Goal: Information Seeking & Learning: Understand process/instructions

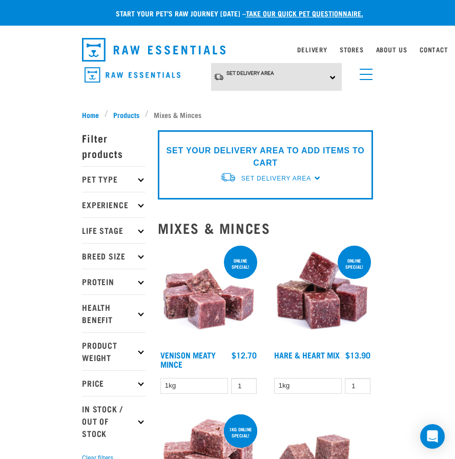
click at [367, 72] on link "menu" at bounding box center [364, 72] width 18 height 18
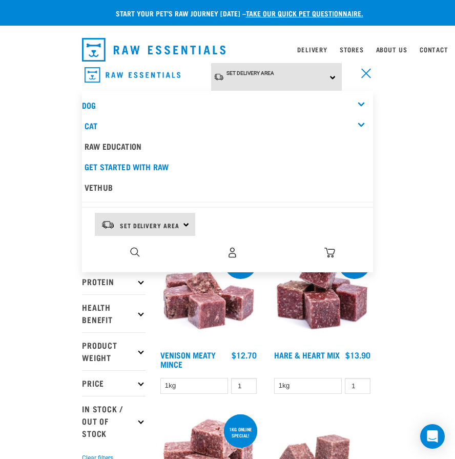
click at [117, 102] on div "Dog" at bounding box center [227, 105] width 291 height 20
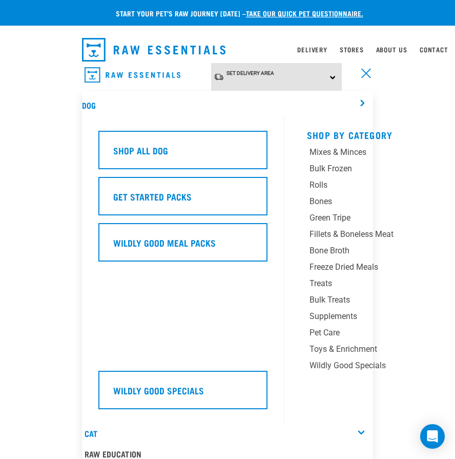
click at [364, 72] on span "menu" at bounding box center [366, 73] width 10 height 10
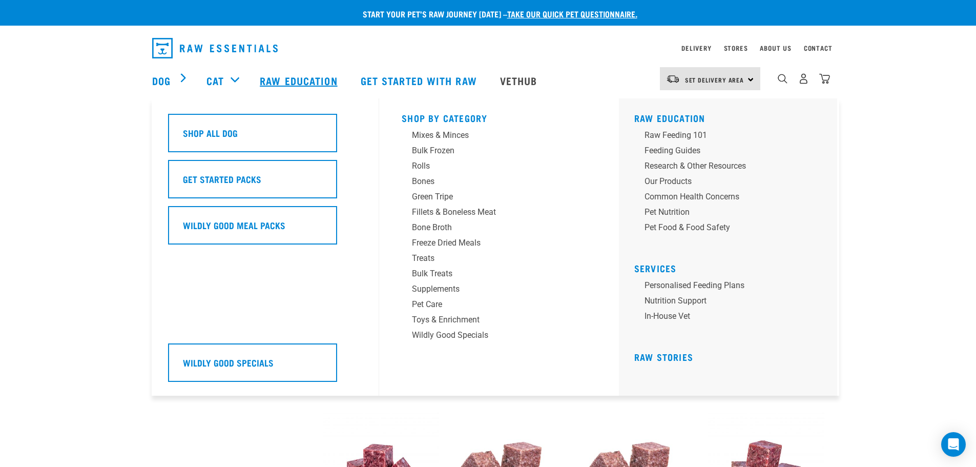
click at [316, 77] on link "Raw Education" at bounding box center [300, 80] width 100 height 41
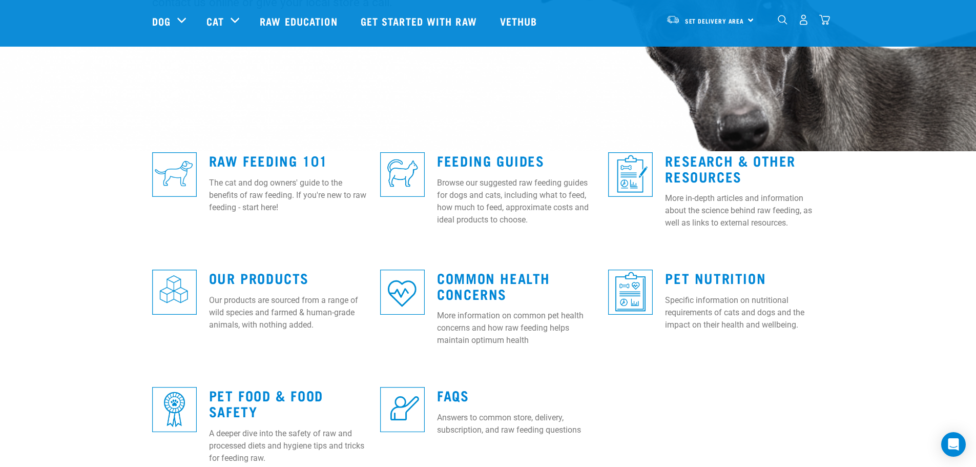
scroll to position [205, 0]
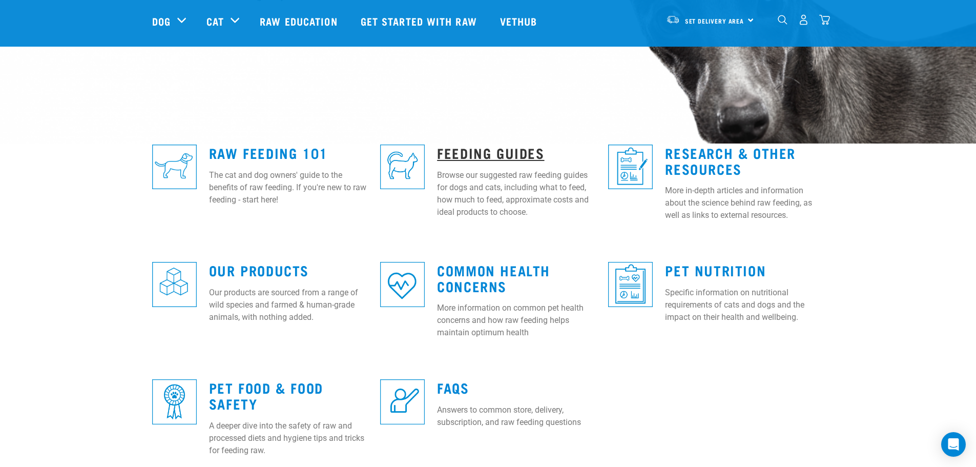
click at [508, 151] on link "Feeding Guides" at bounding box center [490, 153] width 107 height 8
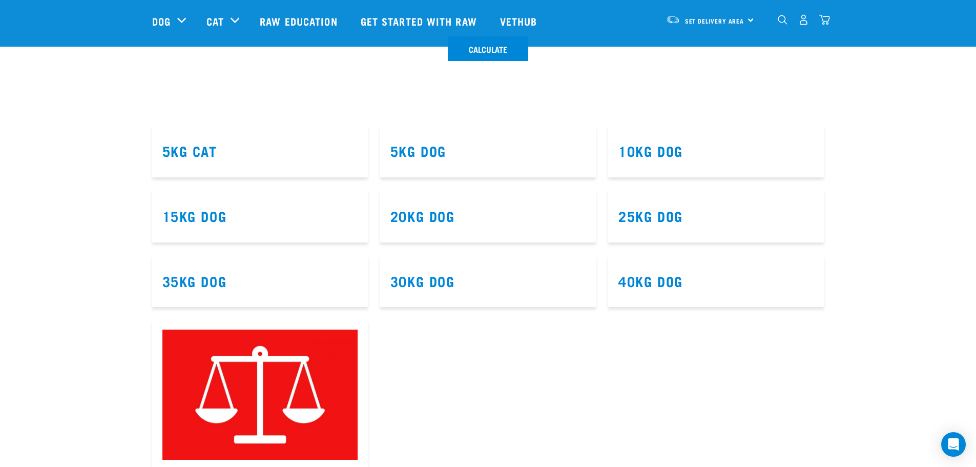
scroll to position [615, 0]
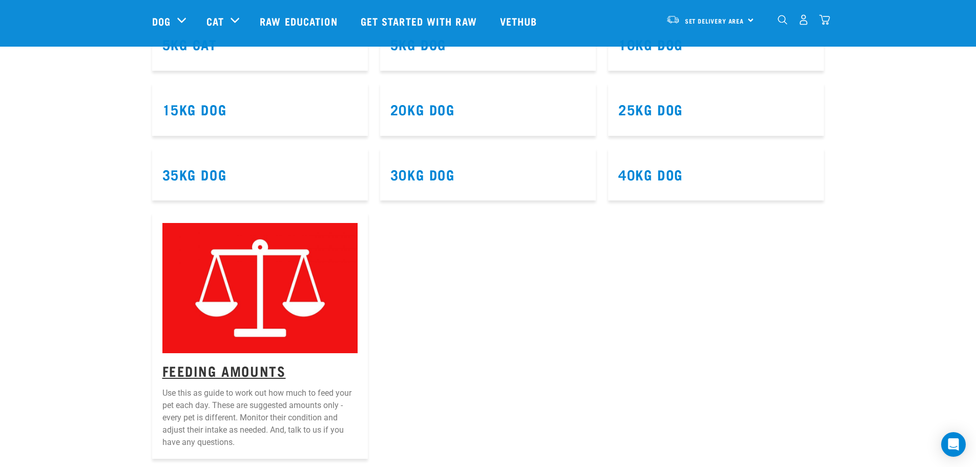
click at [199, 374] on link "Feeding Amounts" at bounding box center [224, 370] width 124 height 8
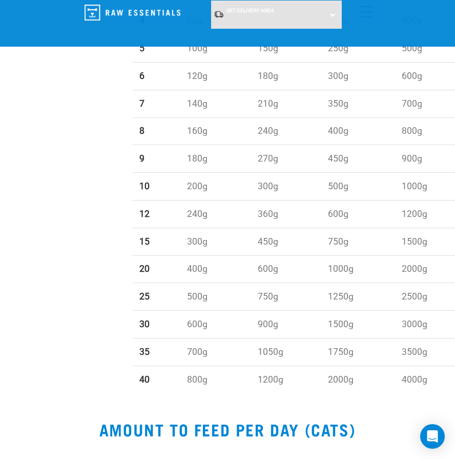
scroll to position [564, 0]
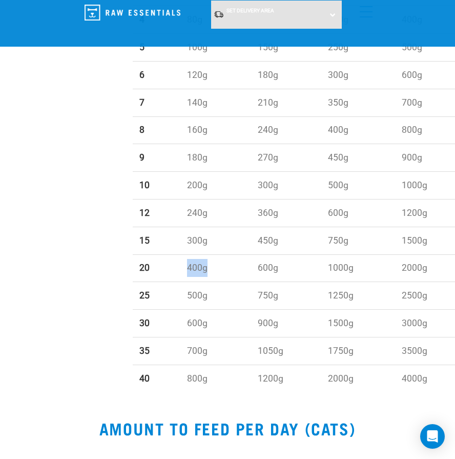
drag, startPoint x: 179, startPoint y: 271, endPoint x: 224, endPoint y: 270, distance: 45.1
click at [224, 270] on td "400g" at bounding box center [215, 268] width 70 height 28
